Goal: Communication & Community: Share content

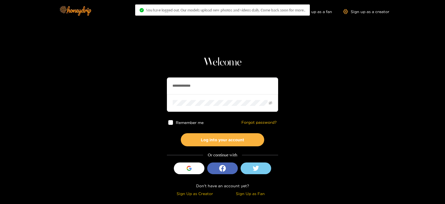
click at [172, 86] on input "**********" at bounding box center [222, 85] width 111 height 17
type input "**********"
click at [181, 133] on button "Log into your account" at bounding box center [222, 139] width 83 height 13
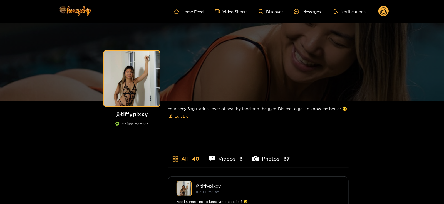
click at [301, 8] on ul "Home Feed Video Shorts Discover Messages Notifications" at bounding box center [281, 11] width 215 height 11
click at [302, 9] on div "Messages" at bounding box center [307, 11] width 27 height 6
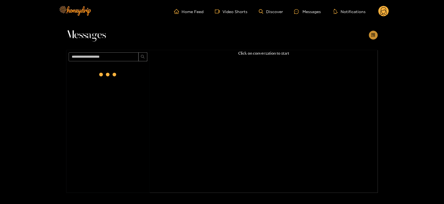
click at [378, 35] on button "button" at bounding box center [373, 35] width 9 height 9
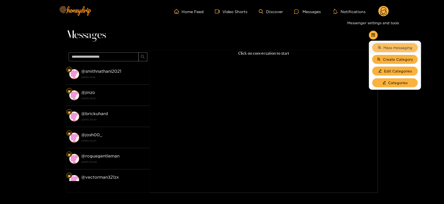
click at [386, 46] on span "Mass messaging" at bounding box center [398, 48] width 29 height 6
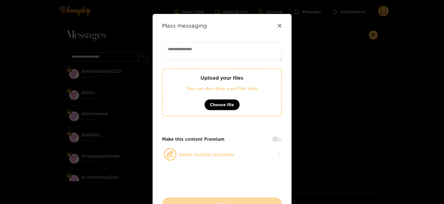
click at [257, 51] on textarea at bounding box center [222, 51] width 120 height 19
paste textarea "**********"
type textarea "**********"
click at [173, 148] on icon at bounding box center [170, 154] width 13 height 12
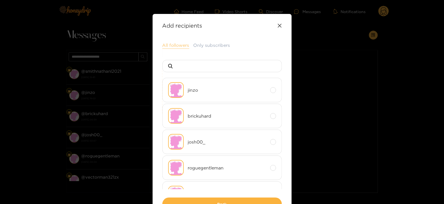
click at [168, 44] on button "All followers" at bounding box center [175, 45] width 27 height 7
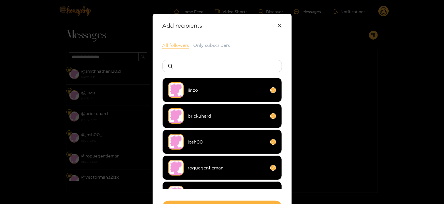
scroll to position [41, 0]
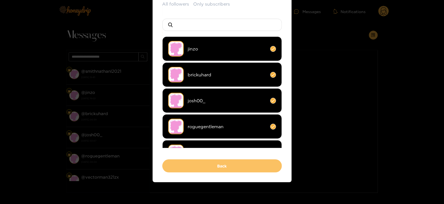
click at [177, 169] on button "Back" at bounding box center [222, 165] width 120 height 13
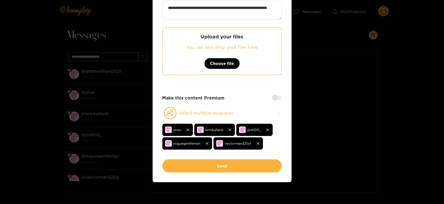
click at [177, 169] on button "Send" at bounding box center [222, 165] width 120 height 13
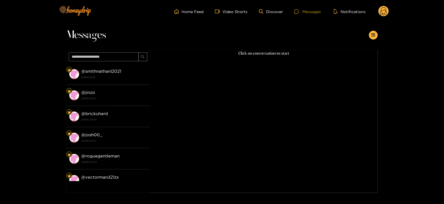
click at [313, 10] on div "Messages" at bounding box center [307, 11] width 27 height 6
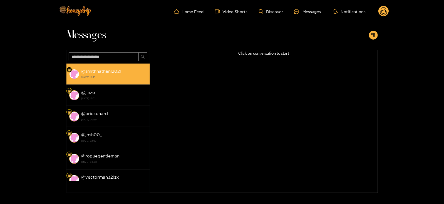
click at [118, 68] on div "@ smithnathanl2021 14 August 2025 18:45" at bounding box center [114, 74] width 66 height 13
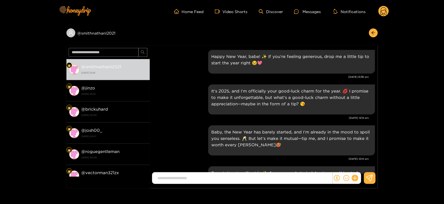
scroll to position [786, 0]
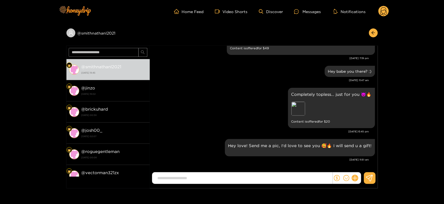
click at [390, 12] on header "Home Feed Video Shorts Discover Messages Notifications 0" at bounding box center [222, 11] width 444 height 23
click at [377, 10] on ul "Home Feed Video Shorts Discover Messages Notifications" at bounding box center [281, 11] width 215 height 11
click at [381, 11] on icon at bounding box center [383, 12] width 7 height 10
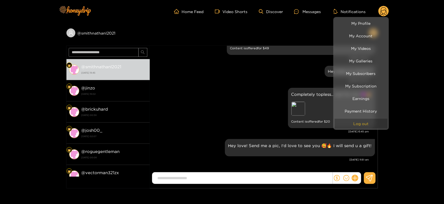
click at [355, 123] on button "Log out" at bounding box center [361, 123] width 53 height 10
